Goal: Task Accomplishment & Management: Manage account settings

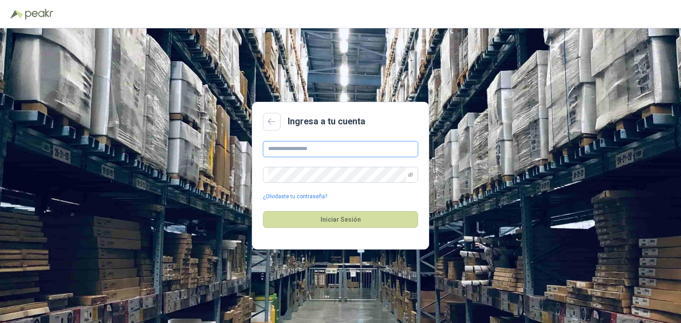
type input "**********"
click at [312, 228] on div "Iniciar Sesión" at bounding box center [340, 220] width 155 height 38
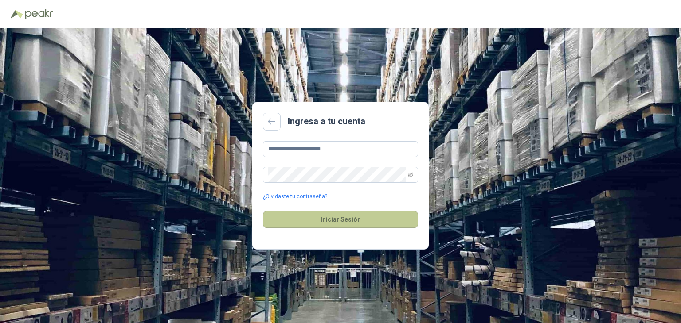
click at [313, 224] on button "Iniciar Sesión" at bounding box center [340, 219] width 155 height 17
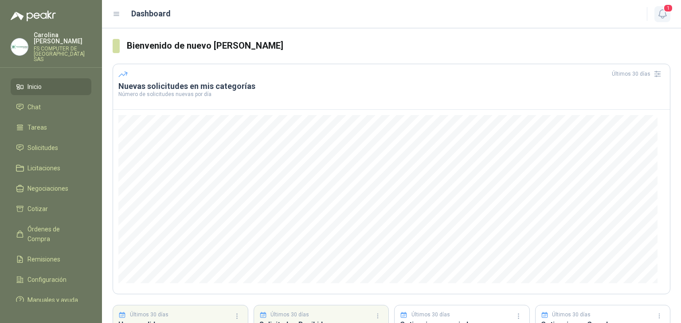
click at [658, 15] on icon "button" at bounding box center [662, 13] width 11 height 11
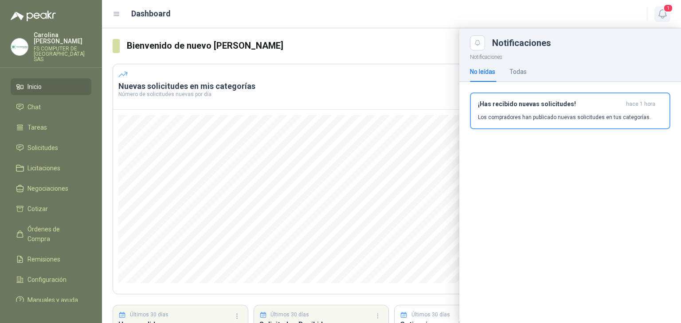
click at [658, 15] on icon "button" at bounding box center [662, 13] width 11 height 11
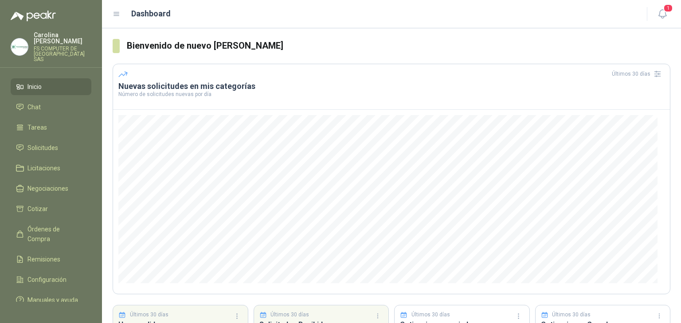
click at [12, 39] on img at bounding box center [19, 47] width 17 height 17
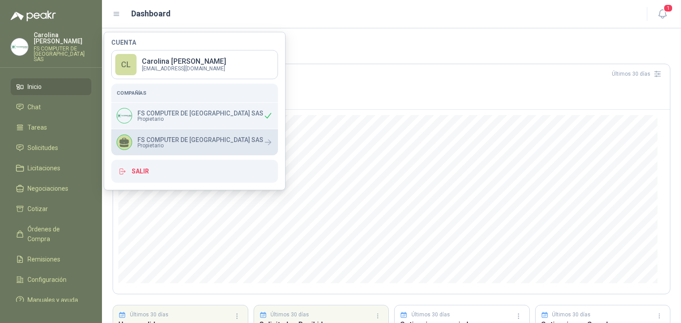
click at [169, 143] on span "Propietario" at bounding box center [200, 145] width 126 height 5
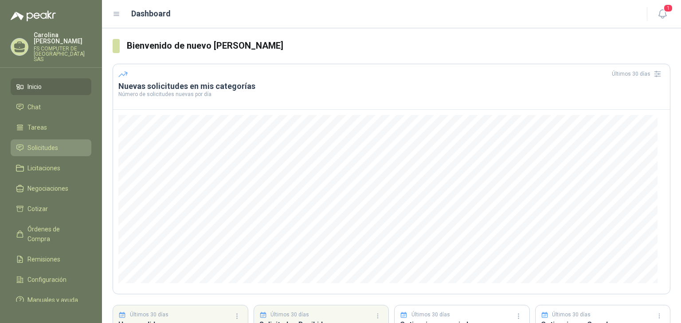
click at [55, 143] on span "Solicitudes" at bounding box center [42, 148] width 31 height 10
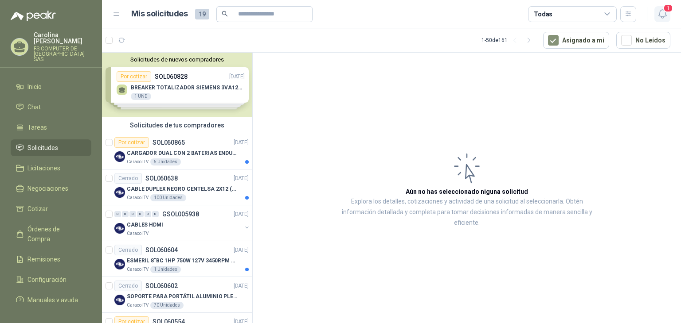
click at [663, 13] on icon "button" at bounding box center [662, 13] width 11 height 11
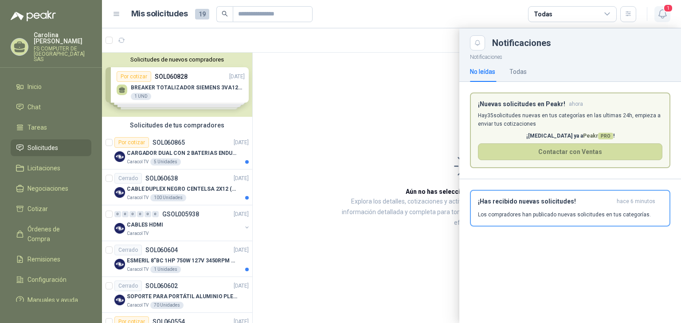
click at [663, 13] on icon "button" at bounding box center [662, 13] width 11 height 11
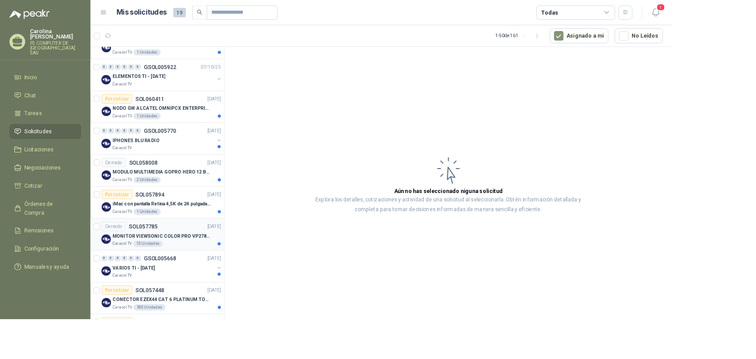
scroll to position [355, 0]
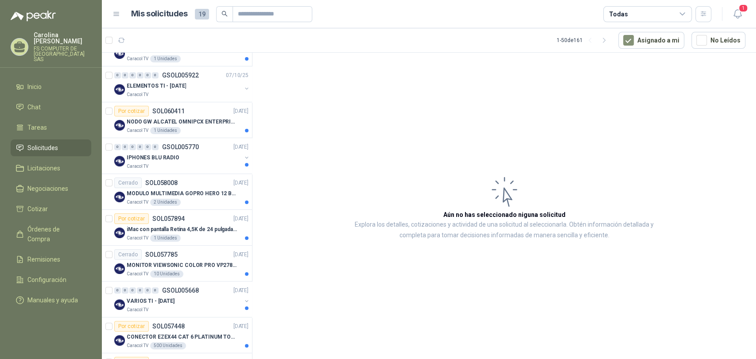
click at [315, 221] on article "Aún no has seleccionado niguna solicitud Explora los detalles, cotizaciones y a…" at bounding box center [505, 208] width 504 height 310
